Goal: Transaction & Acquisition: Purchase product/service

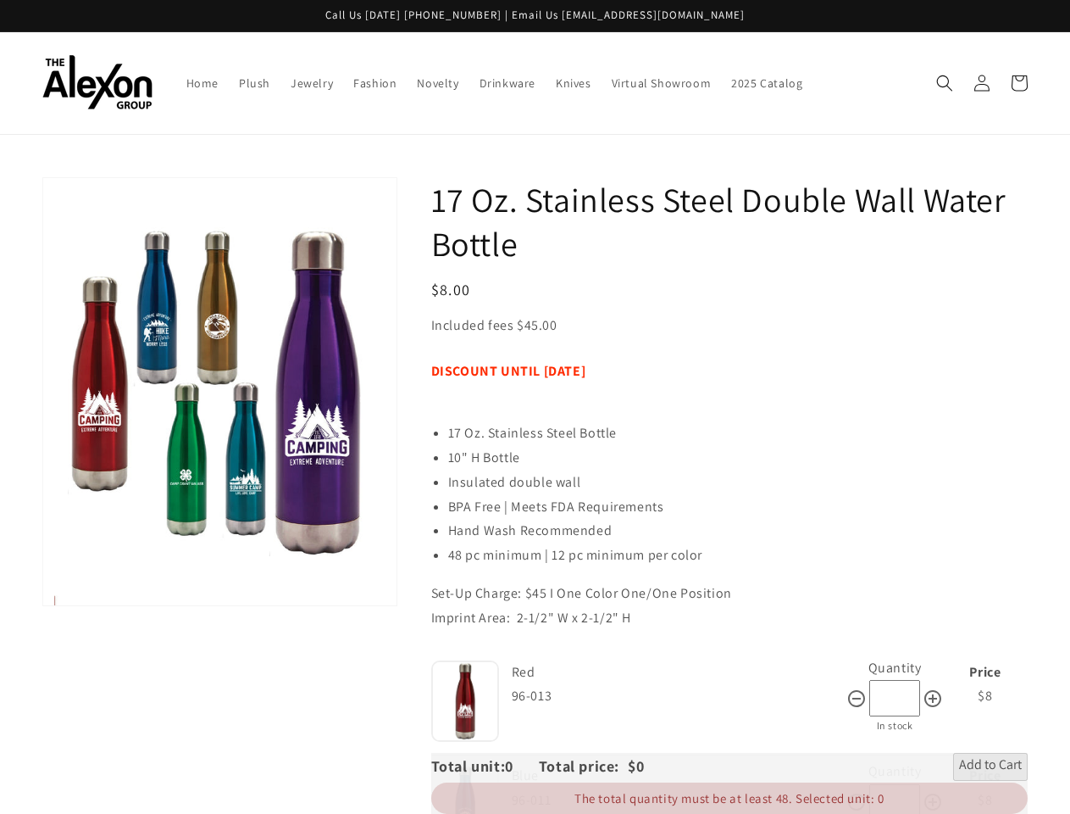
click at [945, 83] on icon "Search" at bounding box center [945, 83] width 17 height 17
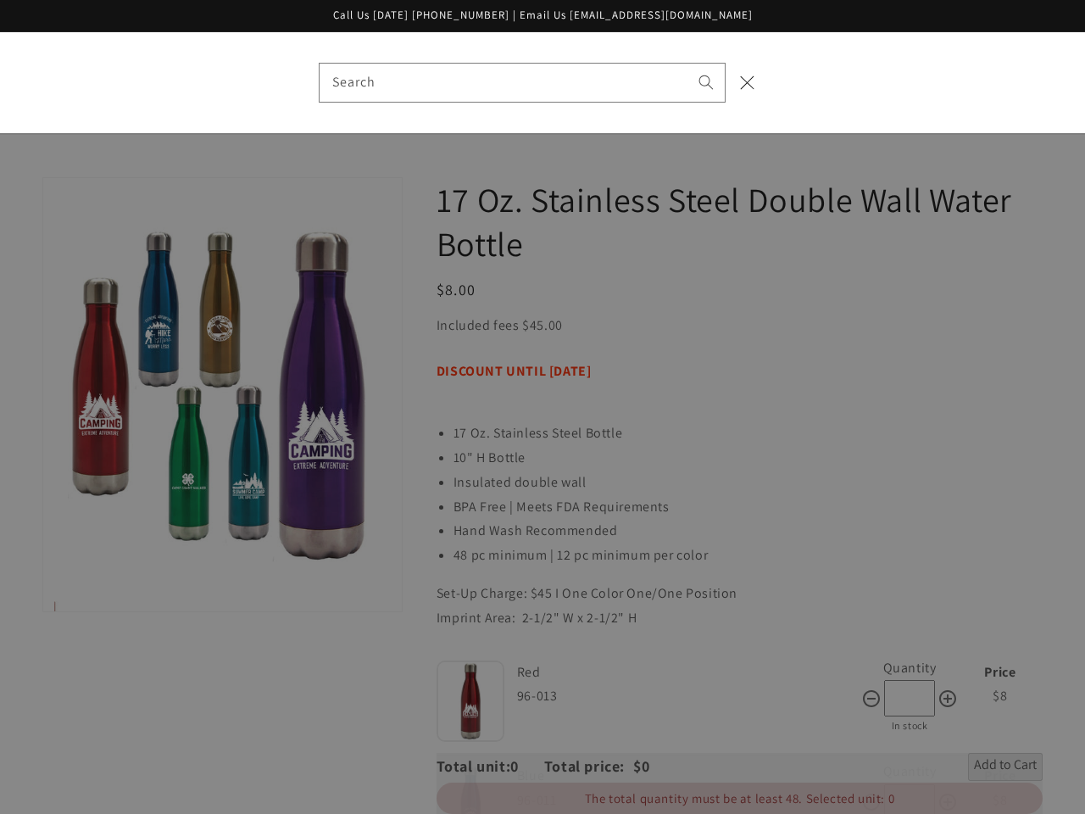
click at [947, 102] on div "Search" at bounding box center [542, 82] width 1085 height 101
click at [0, 82] on div "Search" at bounding box center [0, 82] width 0 height 0
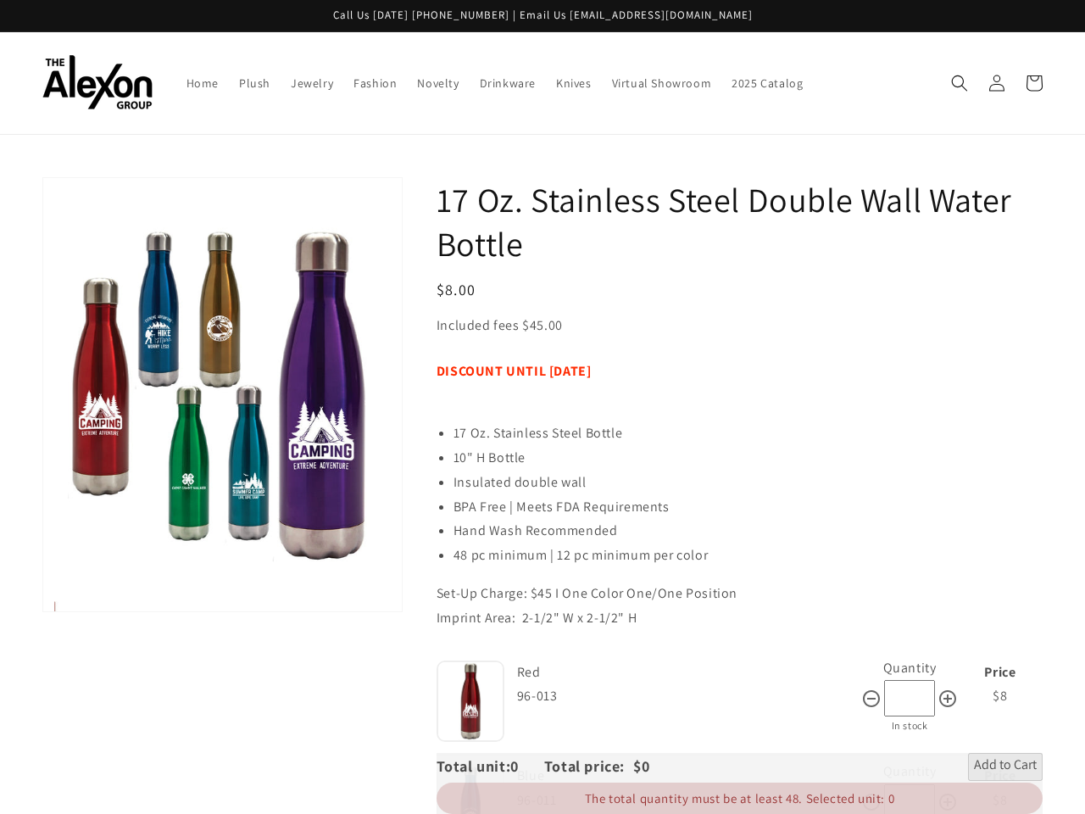
click at [727, 705] on div "96-013" at bounding box center [689, 696] width 344 height 25
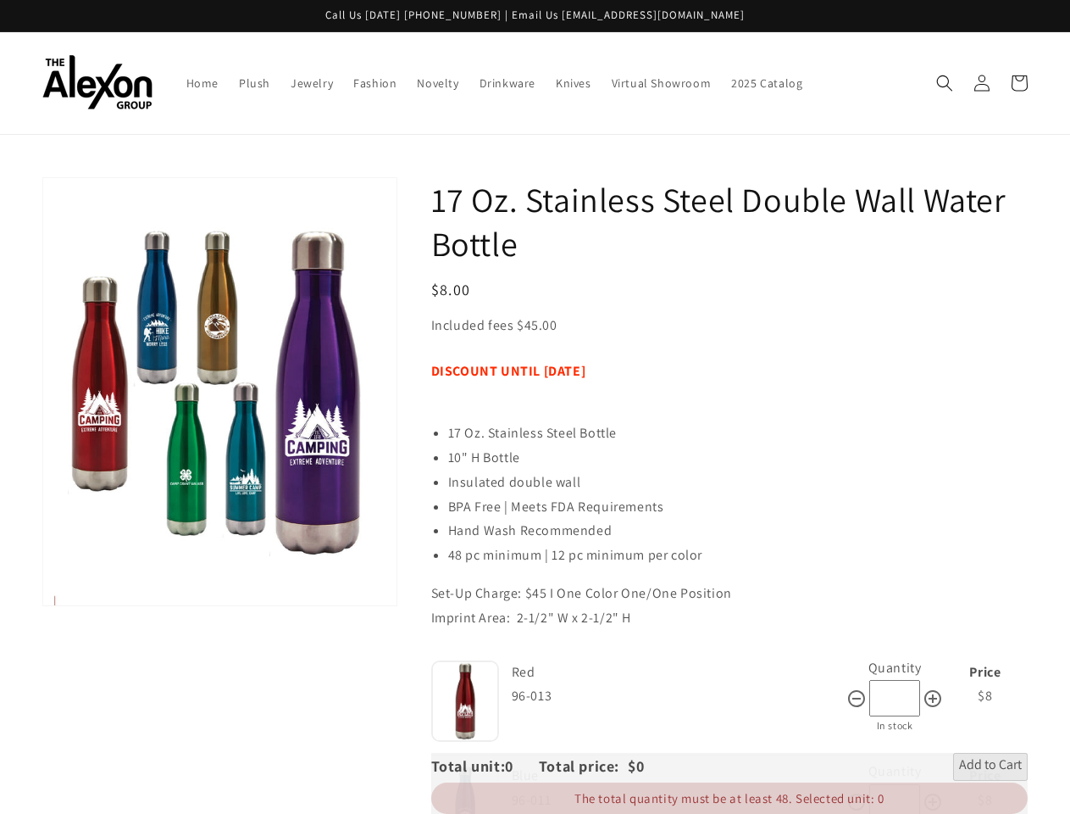
click at [465, 701] on img at bounding box center [465, 700] width 68 height 81
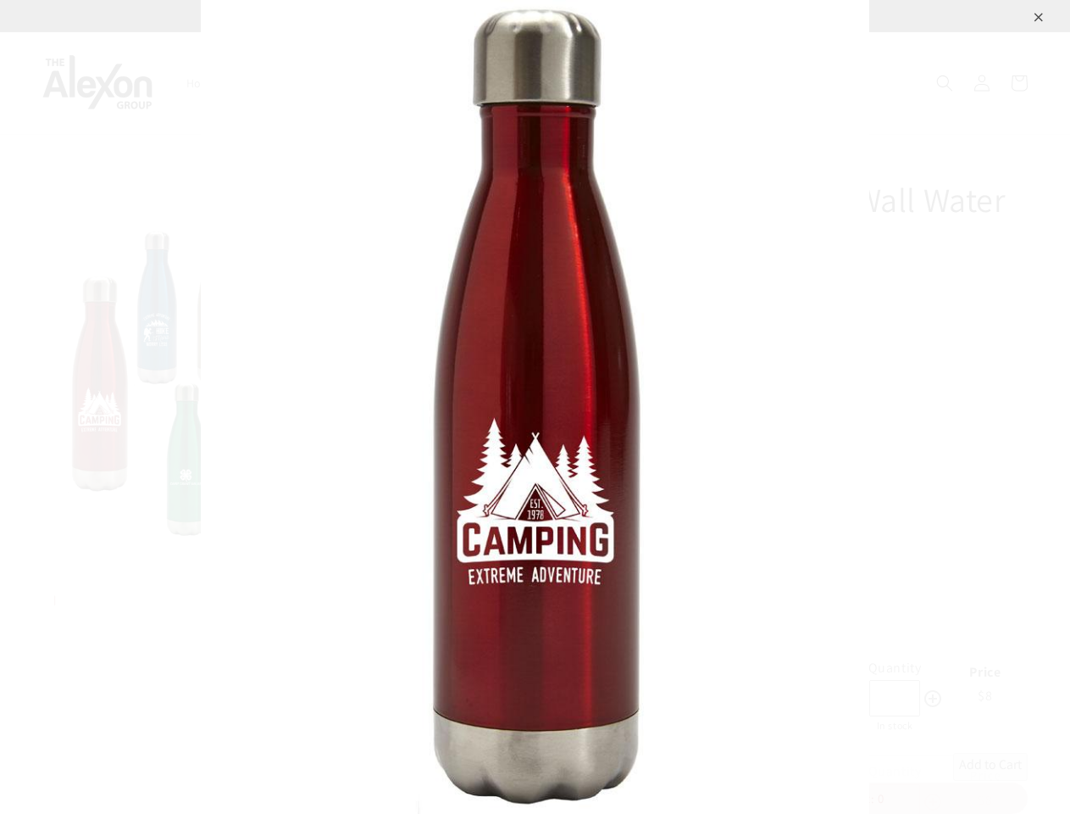
click at [931, 698] on div "⨉" at bounding box center [535, 407] width 1070 height 814
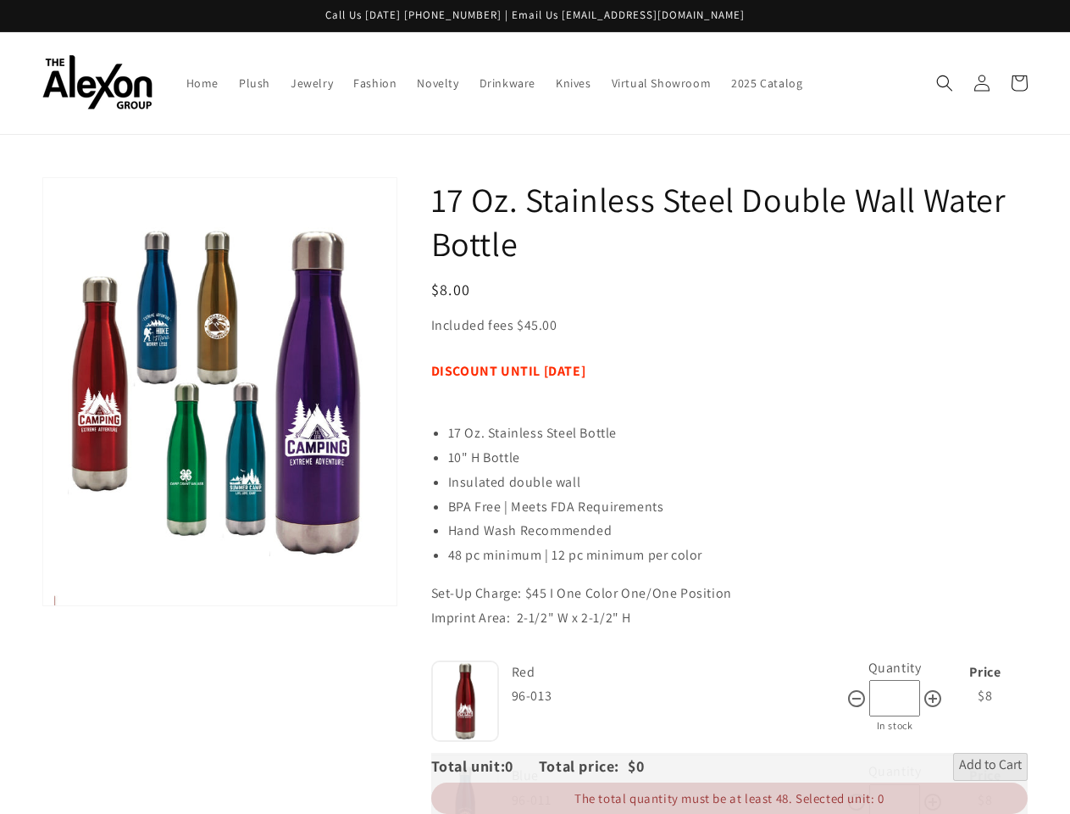
click at [858, 698] on icon at bounding box center [856, 698] width 17 height 17
type input "*"
